Goal: Information Seeking & Learning: Learn about a topic

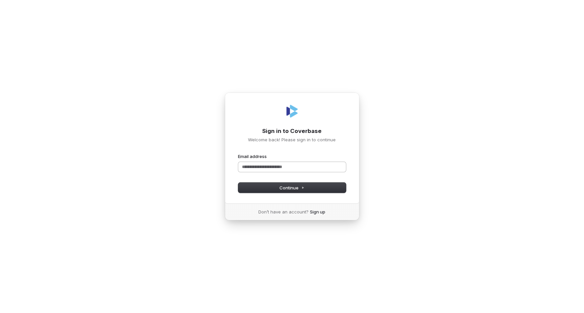
click at [260, 167] on input "Email address" at bounding box center [292, 167] width 108 height 10
click at [238, 154] on button "submit" at bounding box center [238, 154] width 0 height 0
type input "**********"
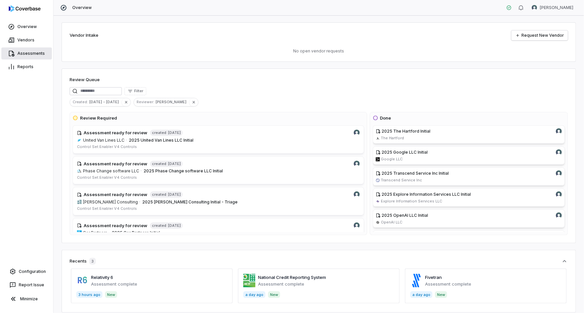
click at [28, 54] on link "Assessments" at bounding box center [26, 54] width 51 height 12
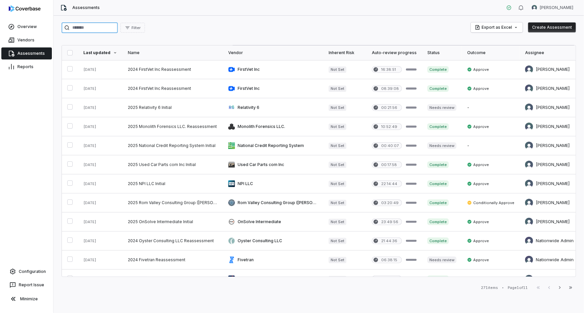
click at [108, 31] on input "search" at bounding box center [90, 27] width 56 height 11
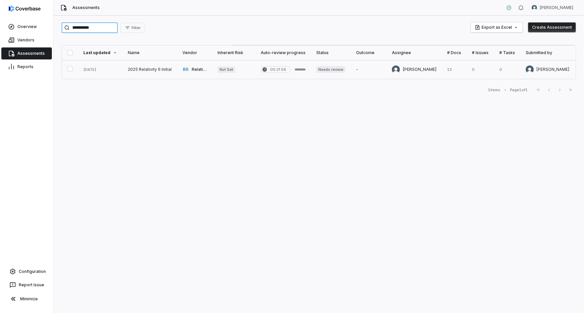
type input "**********"
click at [153, 69] on link at bounding box center [149, 69] width 55 height 19
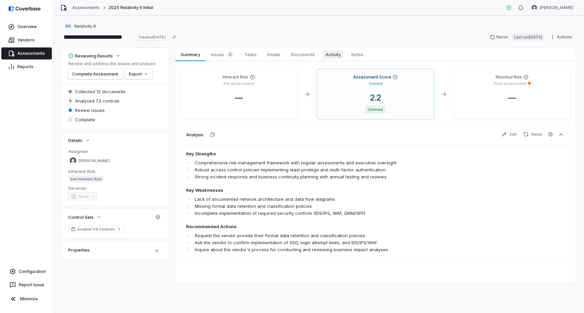
click at [335, 53] on span "Activity" at bounding box center [333, 54] width 20 height 9
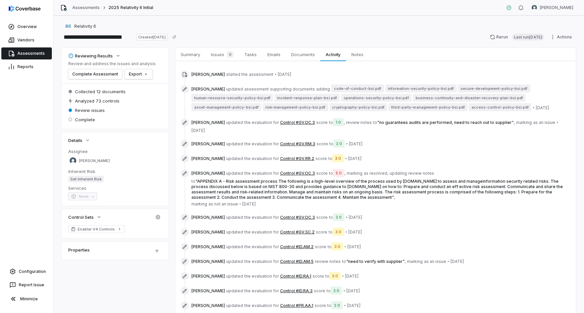
click at [275, 186] on span "" APPENDIX A - Risk assessment process The following is a high-level overview o…" at bounding box center [376, 189] width 371 height 21
click at [244, 181] on span "" APPENDIX A - Risk assessment process The following is a high-level overview o…" at bounding box center [376, 189] width 371 height 21
drag, startPoint x: 244, startPoint y: 180, endPoint x: 334, endPoint y: 181, distance: 90.0
click at [334, 181] on span "" APPENDIX A - Risk assessment process The following is a high-level overview o…" at bounding box center [376, 189] width 371 height 21
click at [261, 185] on span "" APPENDIX A - Risk assessment process The following is a high-level overview o…" at bounding box center [376, 189] width 371 height 21
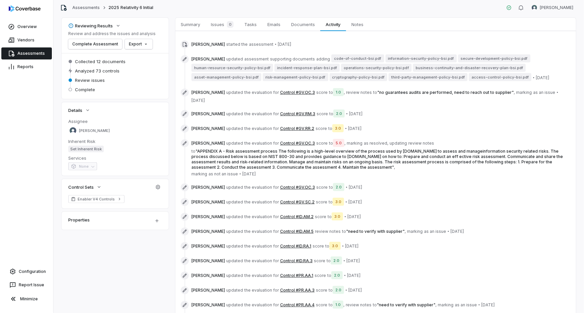
scroll to position [61, 0]
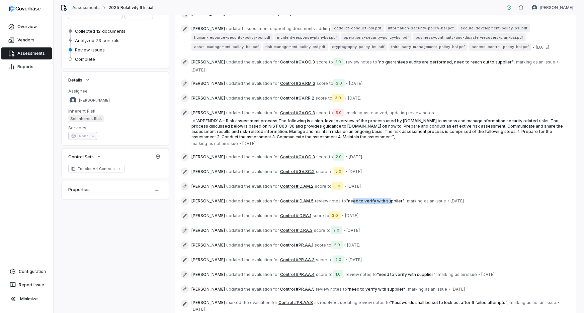
drag, startPoint x: 342, startPoint y: 194, endPoint x: 379, endPoint y: 196, distance: 37.2
click at [379, 199] on span "" need to verify with supplier "" at bounding box center [375, 201] width 59 height 5
click at [368, 199] on span "" need to verify with supplier "" at bounding box center [375, 201] width 59 height 5
drag, startPoint x: 389, startPoint y: 194, endPoint x: 340, endPoint y: 194, distance: 49.2
click at [346, 199] on span "" need to verify with supplier "" at bounding box center [375, 201] width 59 height 5
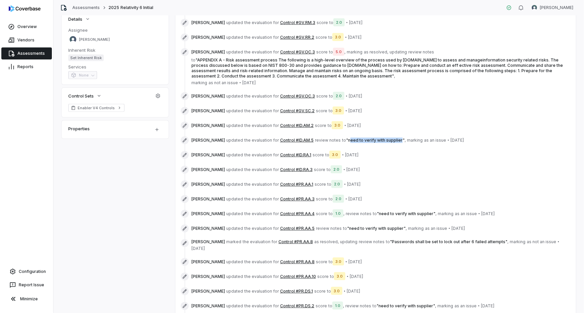
scroll to position [152, 0]
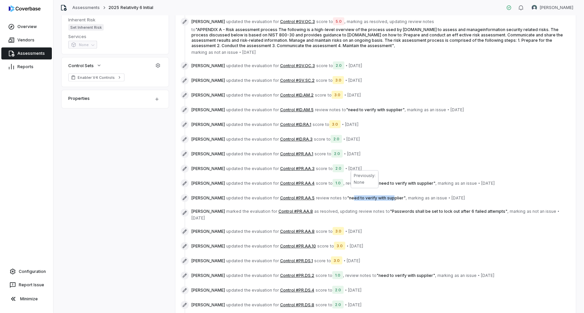
drag, startPoint x: 361, startPoint y: 189, endPoint x: 381, endPoint y: 189, distance: 20.1
click at [381, 196] on span "" need to verify with supplier "" at bounding box center [376, 198] width 59 height 5
click at [356, 196] on span "" need to verify with supplier "" at bounding box center [376, 198] width 59 height 5
click at [294, 196] on button "Control #PR.AA.5" at bounding box center [297, 198] width 34 height 5
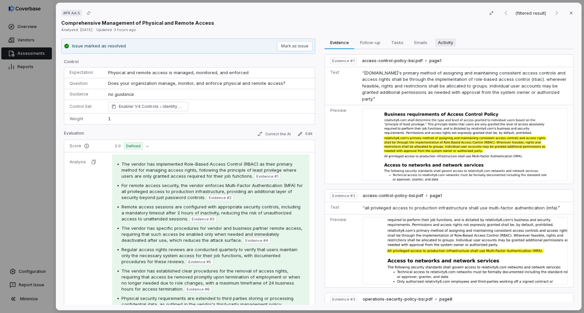
click at [446, 48] on button "Activity Activity" at bounding box center [446, 42] width 26 height 13
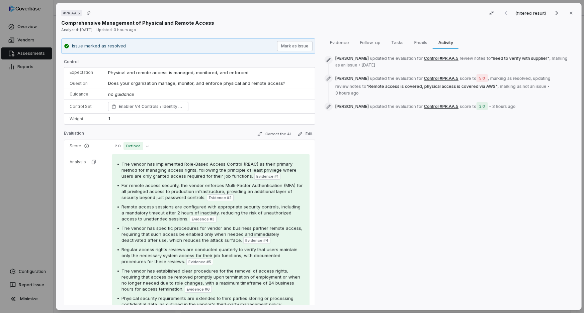
scroll to position [54, 0]
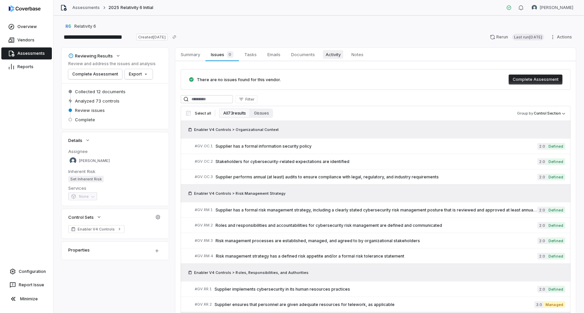
click at [335, 54] on span "Activity" at bounding box center [333, 54] width 20 height 9
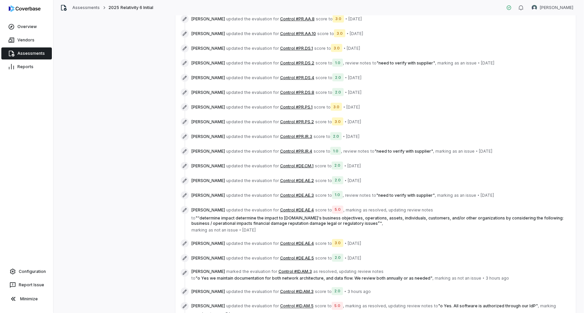
scroll to position [395, 0]
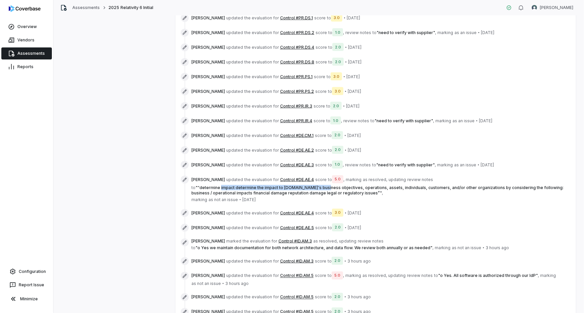
drag, startPoint x: 220, startPoint y: 175, endPoint x: 315, endPoint y: 176, distance: 94.7
click at [315, 185] on span "" “determine impact determine the impact to [DOMAIN_NAME]'s business objectives…" at bounding box center [377, 190] width 372 height 10
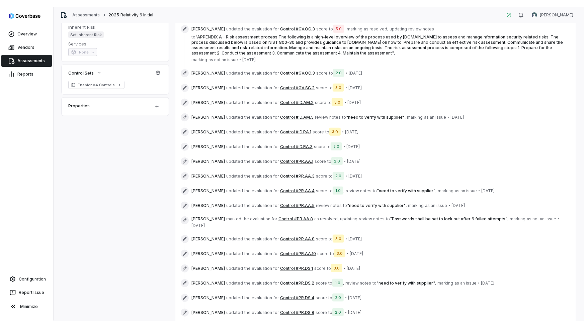
scroll to position [0, 0]
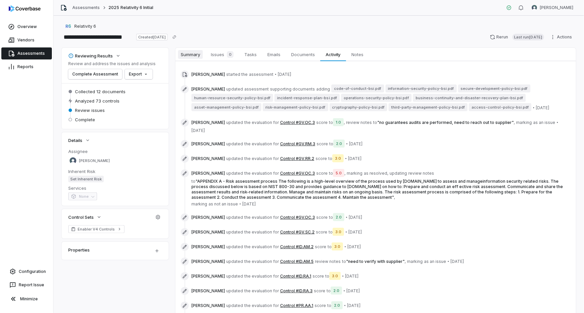
click at [190, 51] on span "Summary" at bounding box center [190, 54] width 25 height 9
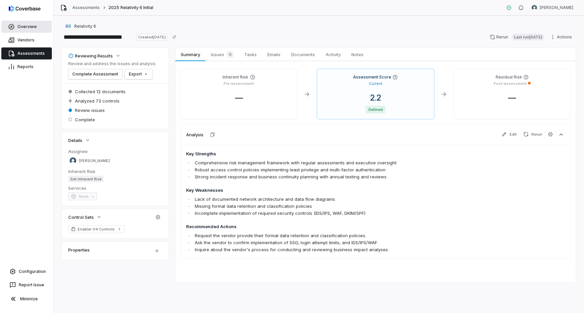
click at [26, 25] on link "Overview" at bounding box center [26, 27] width 51 height 12
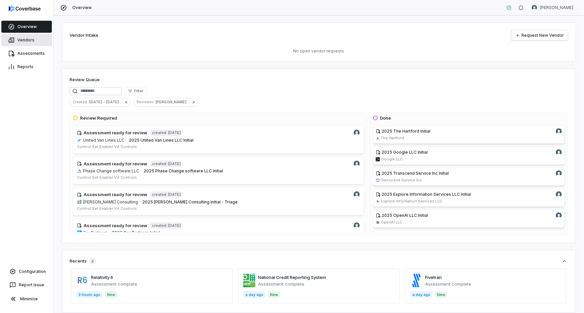
click at [32, 41] on link "Vendors" at bounding box center [26, 40] width 51 height 12
